Goal: Information Seeking & Learning: Find specific page/section

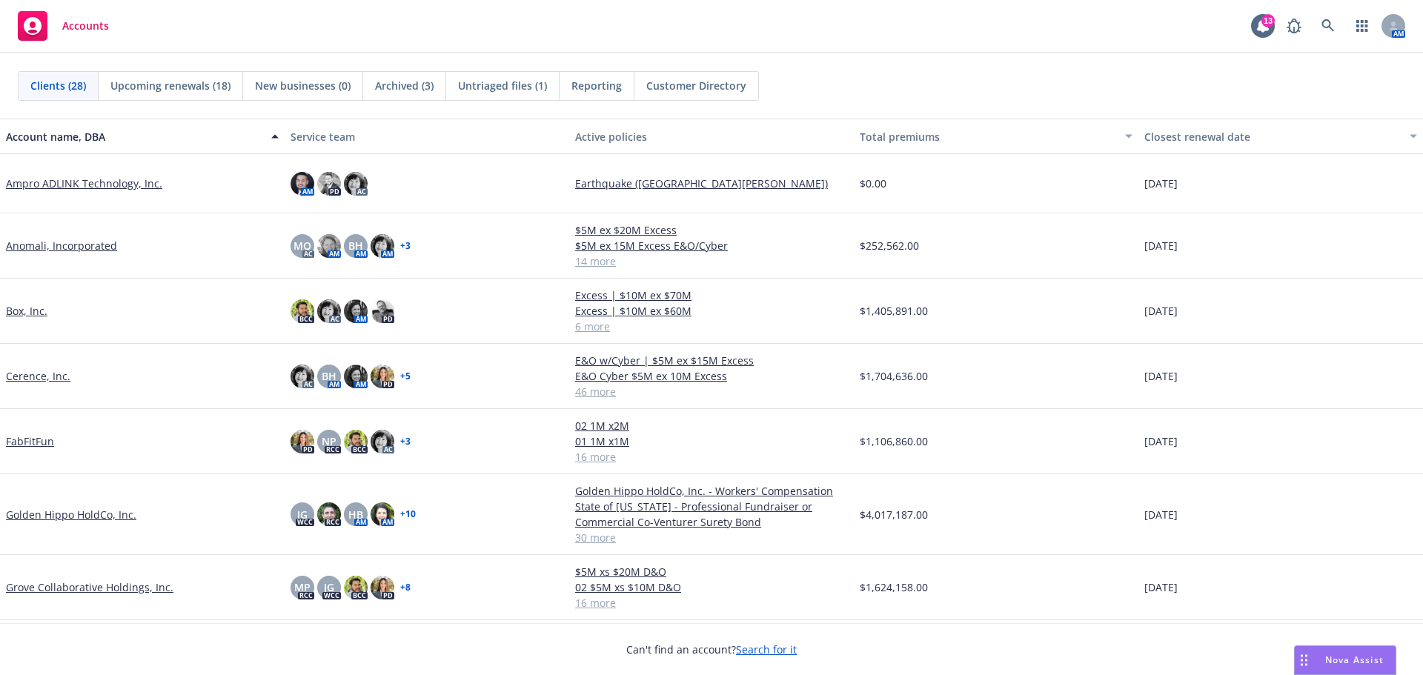
click at [41, 376] on link "Cerence, Inc." at bounding box center [38, 376] width 64 height 16
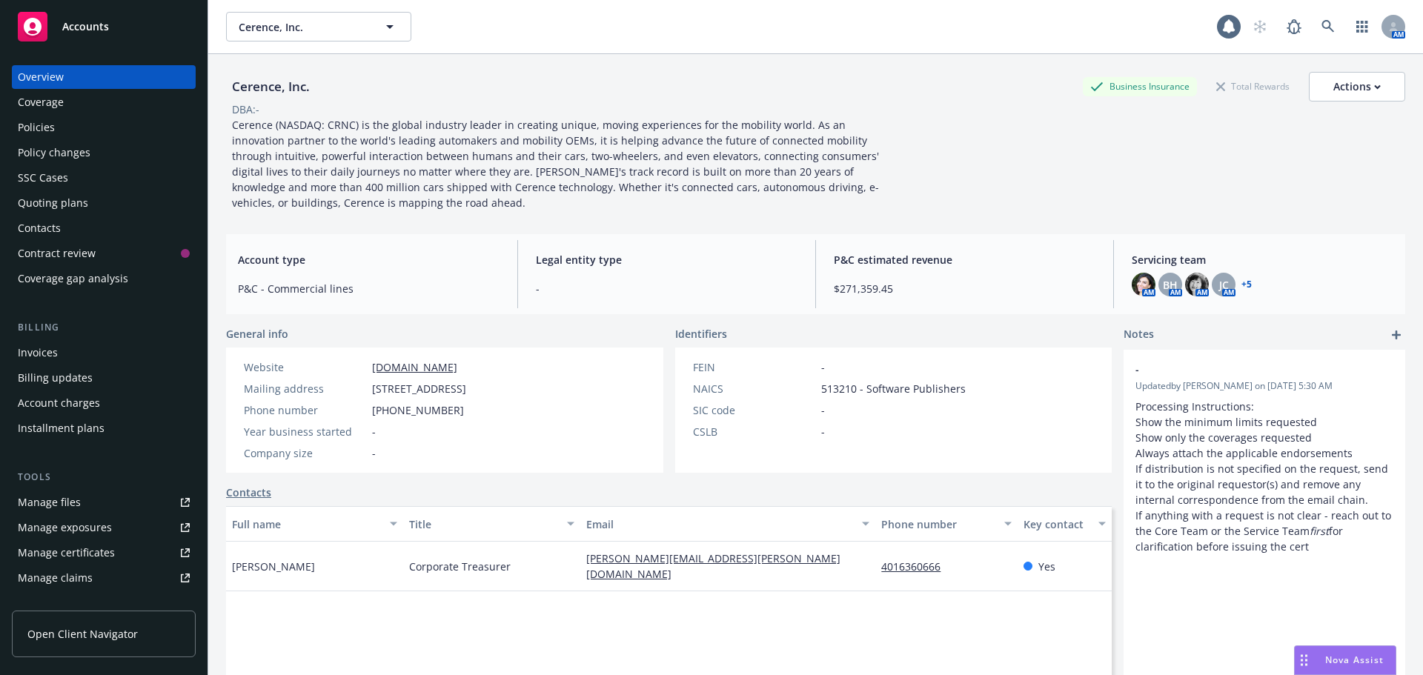
click at [90, 128] on div "Policies" at bounding box center [104, 128] width 172 height 24
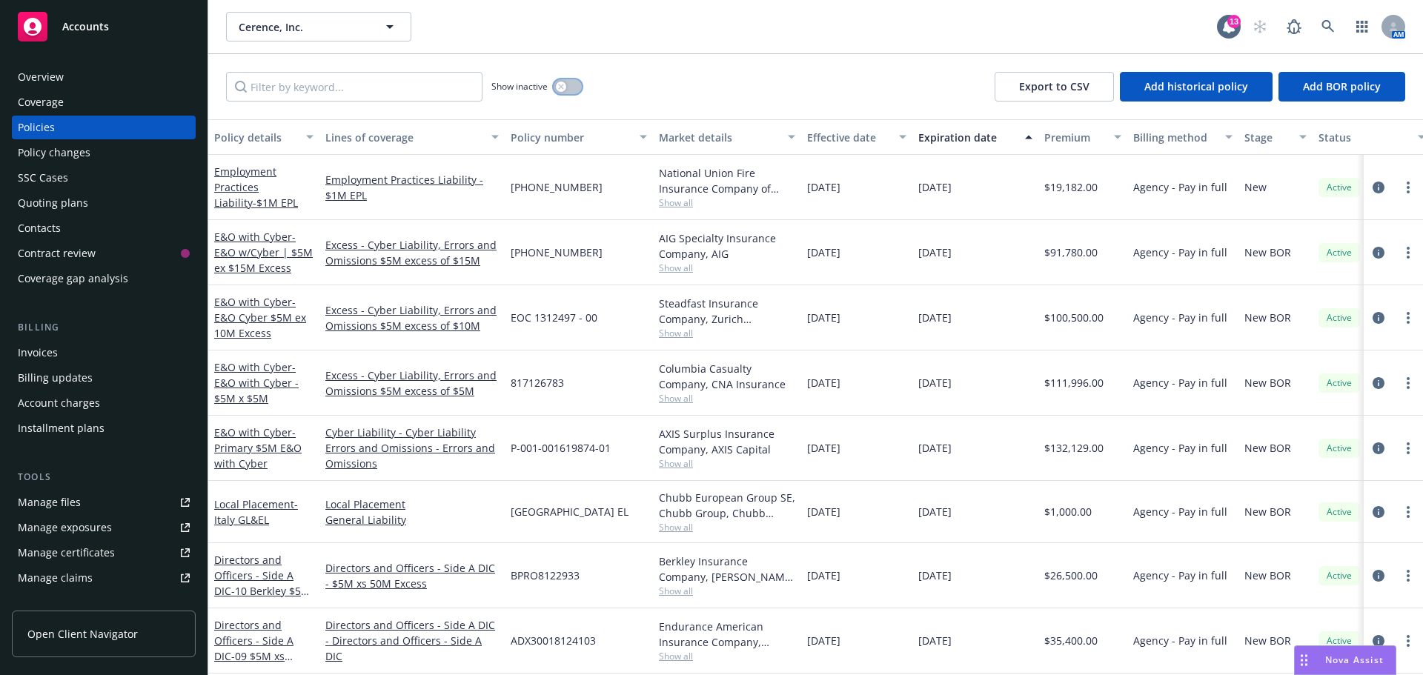
click at [563, 85] on icon "button" at bounding box center [560, 86] width 5 height 5
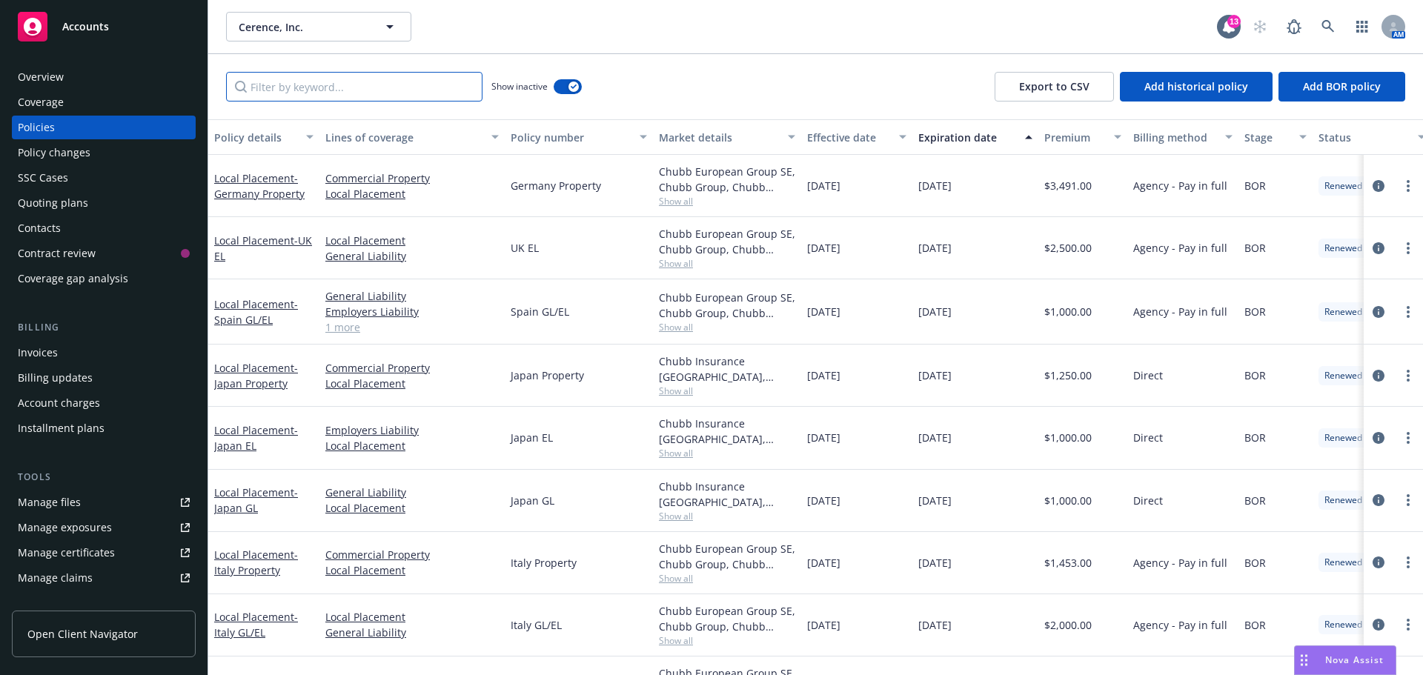
click at [426, 90] on input "Filter by keyword..." at bounding box center [354, 87] width 256 height 30
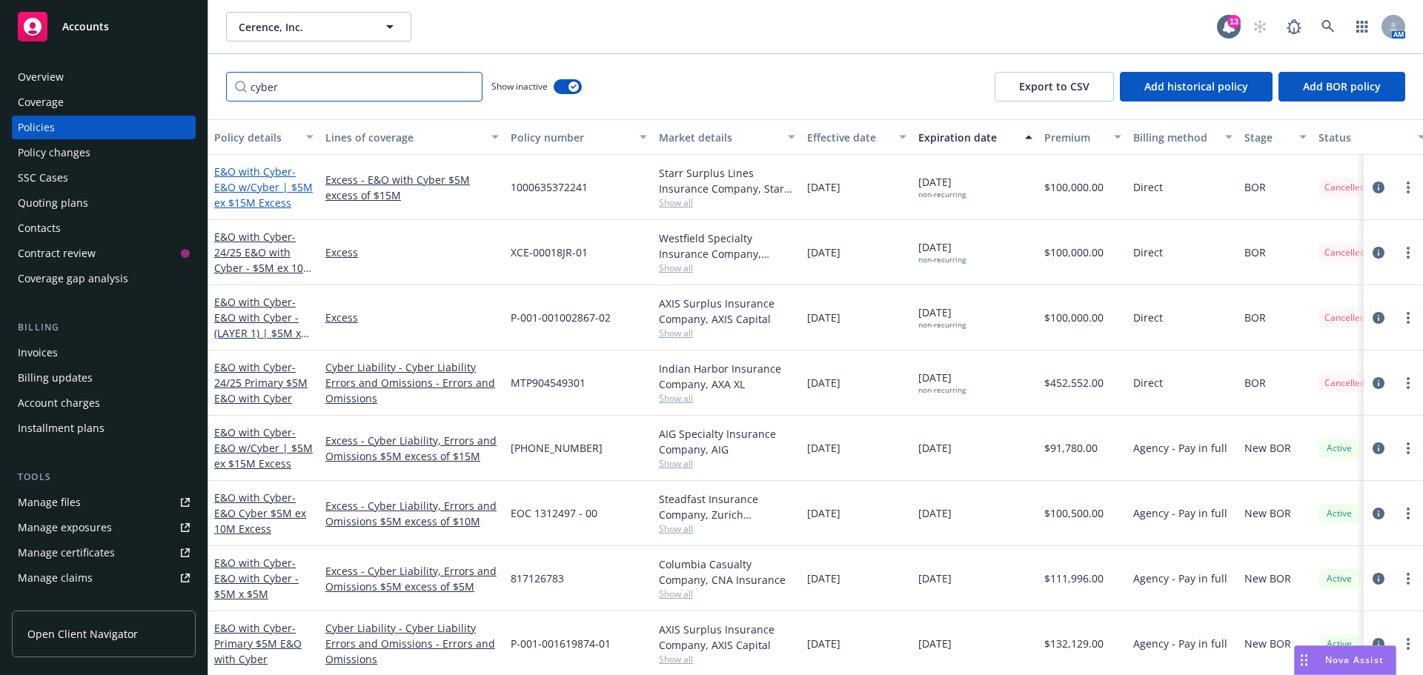
type input "cyber"
click at [271, 191] on span "- E&O w/Cyber | $5M ex $15M Excess" at bounding box center [263, 187] width 99 height 45
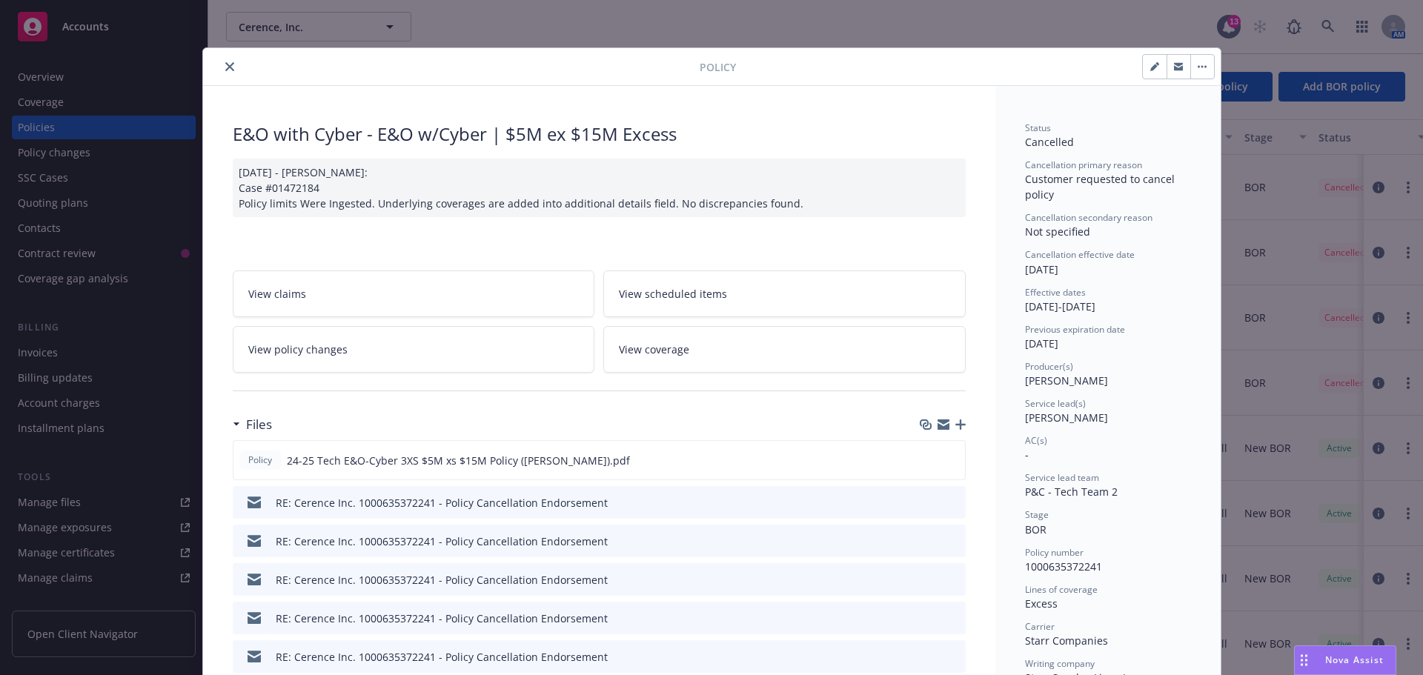
click at [938, 420] on icon "button" at bounding box center [944, 422] width 12 height 5
